Goal: Navigation & Orientation: Find specific page/section

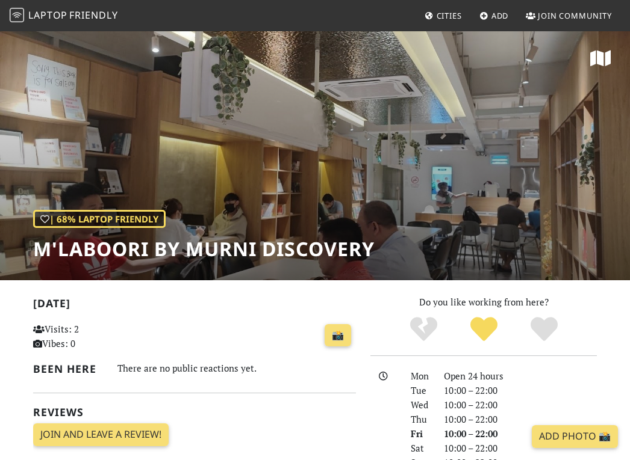
click at [193, 323] on div "📸" at bounding box center [251, 336] width 210 height 33
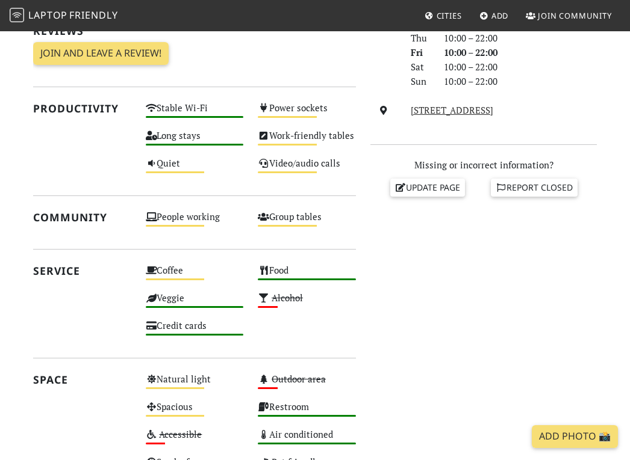
scroll to position [358, 0]
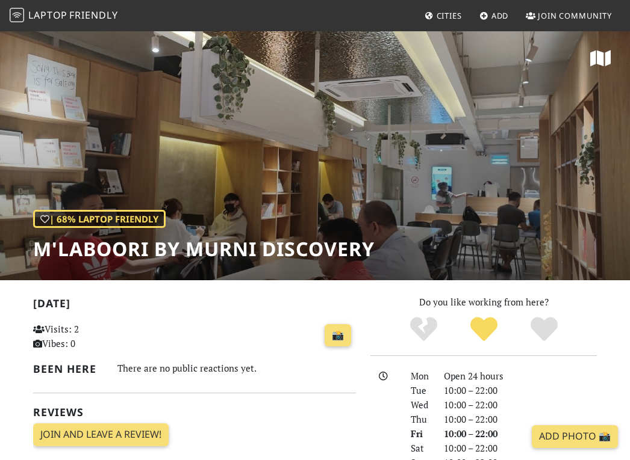
click at [442, 20] on span "Cities" at bounding box center [448, 15] width 25 height 11
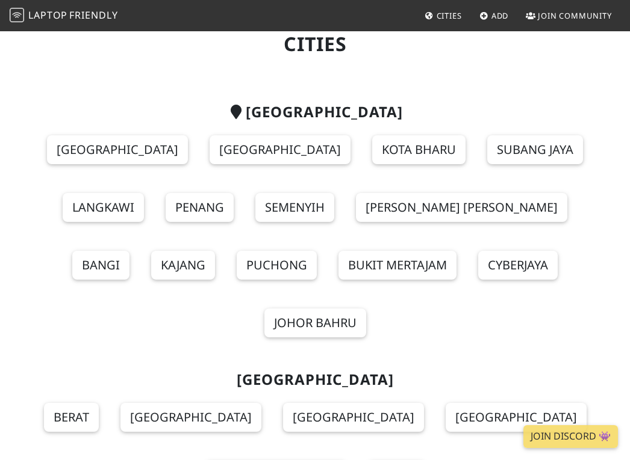
scroll to position [60, 0]
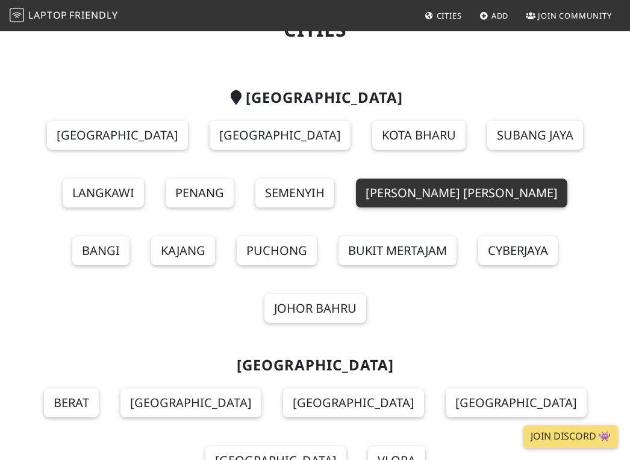
click at [407, 188] on link "Shah Alam" at bounding box center [461, 193] width 211 height 29
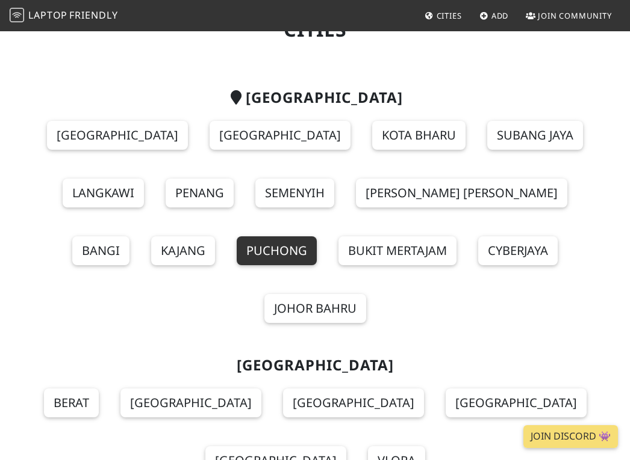
click at [237, 249] on link "Puchong" at bounding box center [277, 251] width 80 height 29
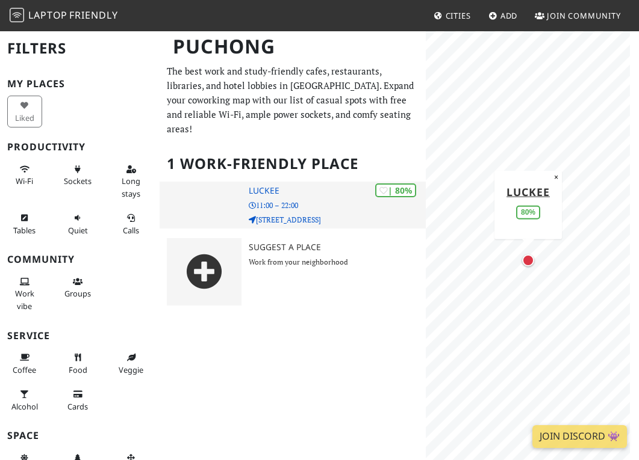
click at [267, 186] on h3 "Luckee" at bounding box center [338, 191] width 178 height 10
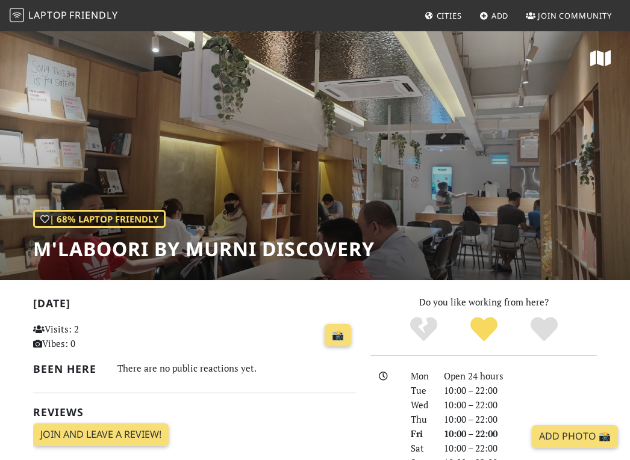
click at [436, 13] on span "Cities" at bounding box center [448, 15] width 25 height 11
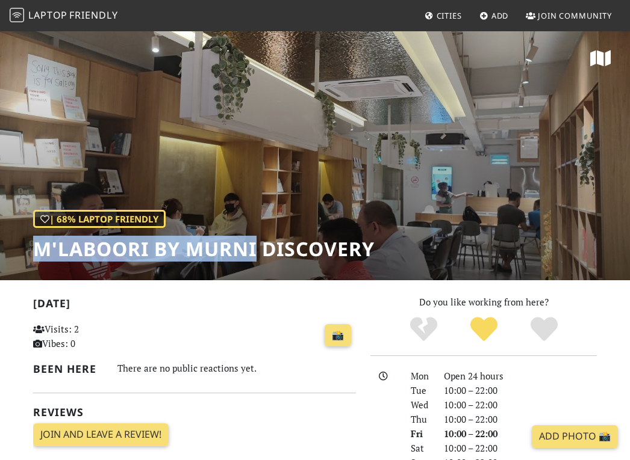
drag, startPoint x: 26, startPoint y: 250, endPoint x: 259, endPoint y: 247, distance: 233.0
click at [259, 247] on div "| 68% Laptop Friendly M'Laboori by Murni Discovery" at bounding box center [315, 155] width 630 height 250
drag, startPoint x: 373, startPoint y: 246, endPoint x: 22, endPoint y: 240, distance: 350.4
click at [22, 240] on div "| 68% Laptop Friendly M'Laboori by Murni Discovery" at bounding box center [315, 155] width 630 height 250
copy h1 "M'Laboori by Murni Discovery"
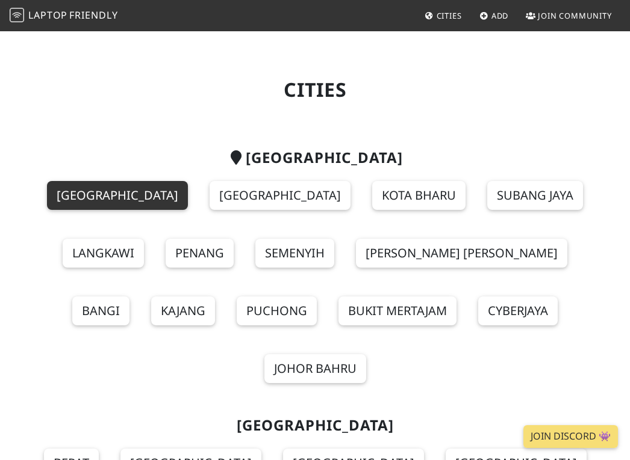
click at [152, 202] on link "[GEOGRAPHIC_DATA]" at bounding box center [117, 195] width 141 height 29
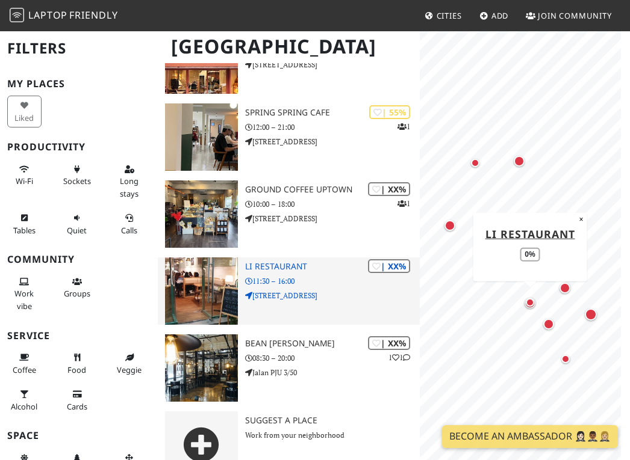
scroll to position [542, 0]
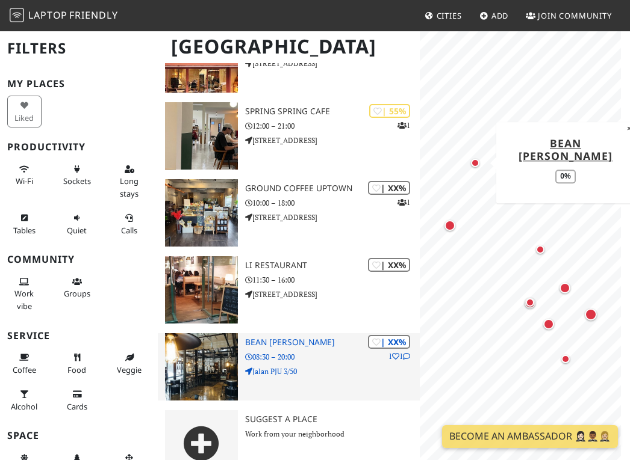
click at [273, 338] on h3 "BEAN [PERSON_NAME]" at bounding box center [332, 343] width 175 height 10
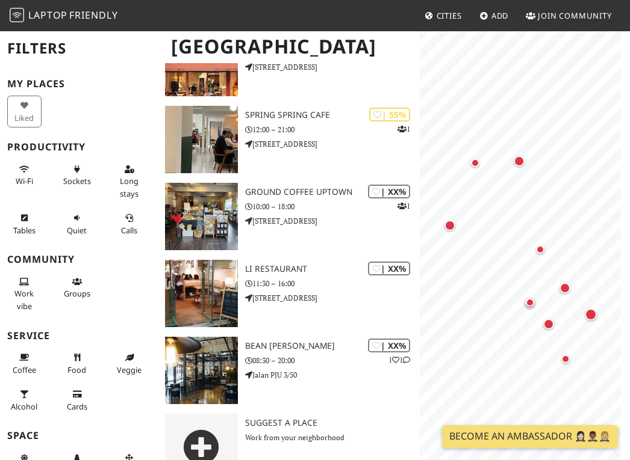
scroll to position [542, 0]
